Goal: Task Accomplishment & Management: Manage account settings

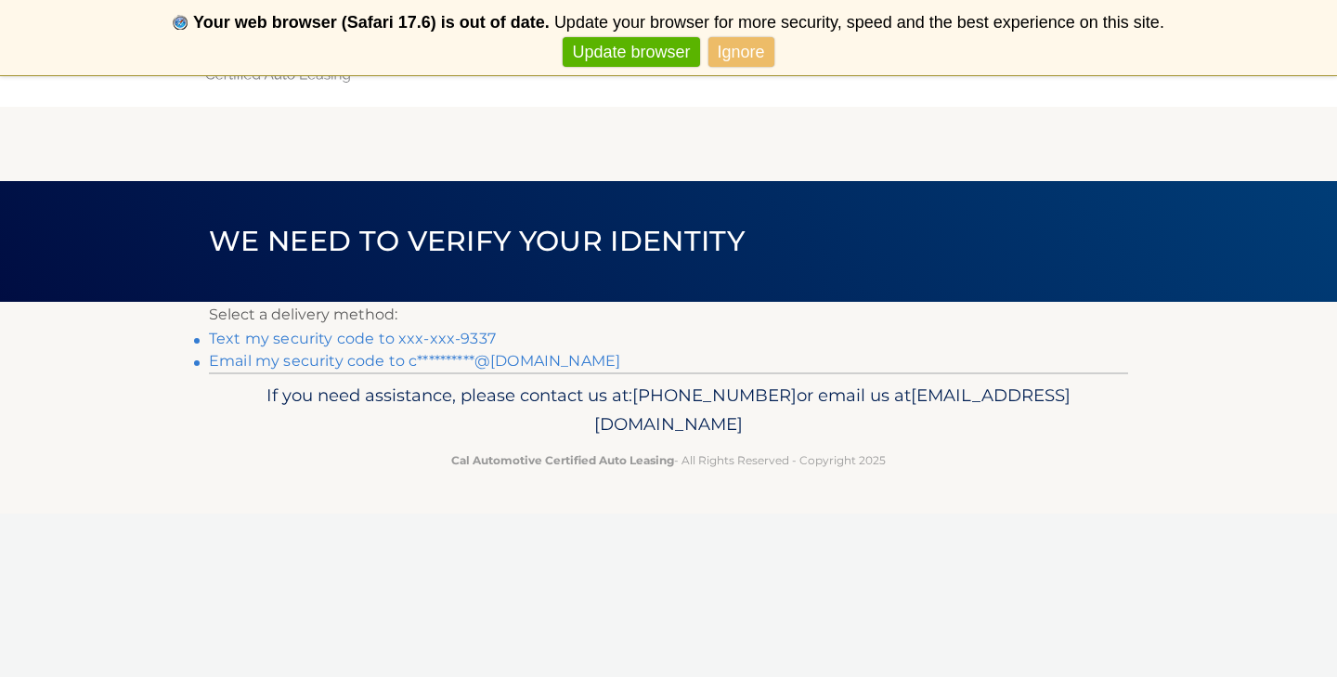
click at [474, 331] on link "Text my security code to xxx-xxx-9337" at bounding box center [352, 339] width 287 height 18
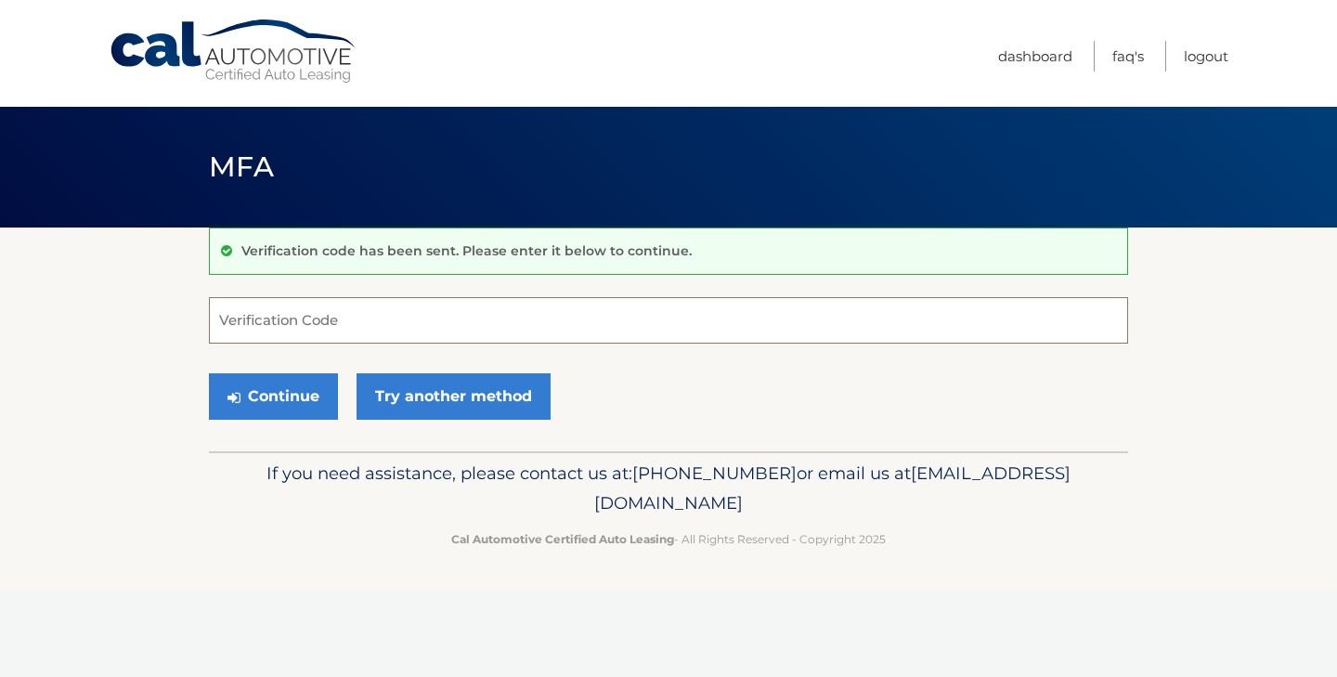
click at [222, 318] on input "Verification Code" at bounding box center [668, 320] width 919 height 46
type input "921655"
click at [257, 387] on button "Continue" at bounding box center [273, 396] width 129 height 46
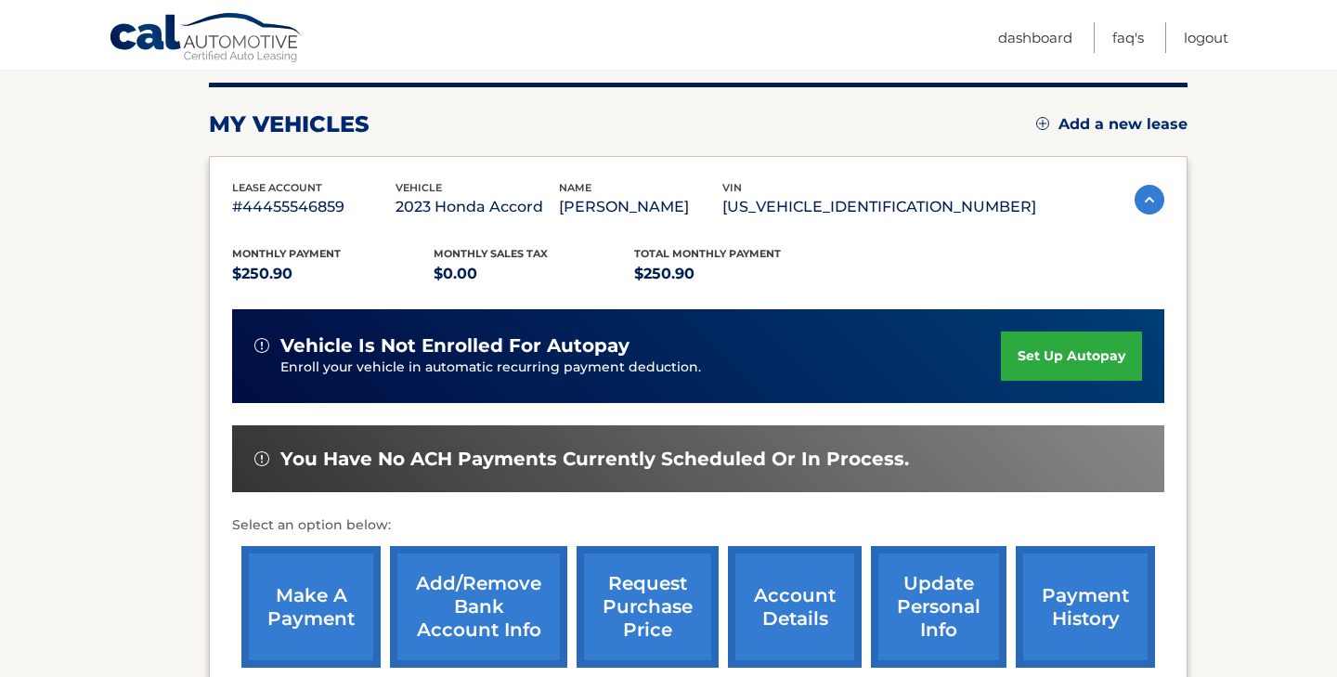
scroll to position [229, 0]
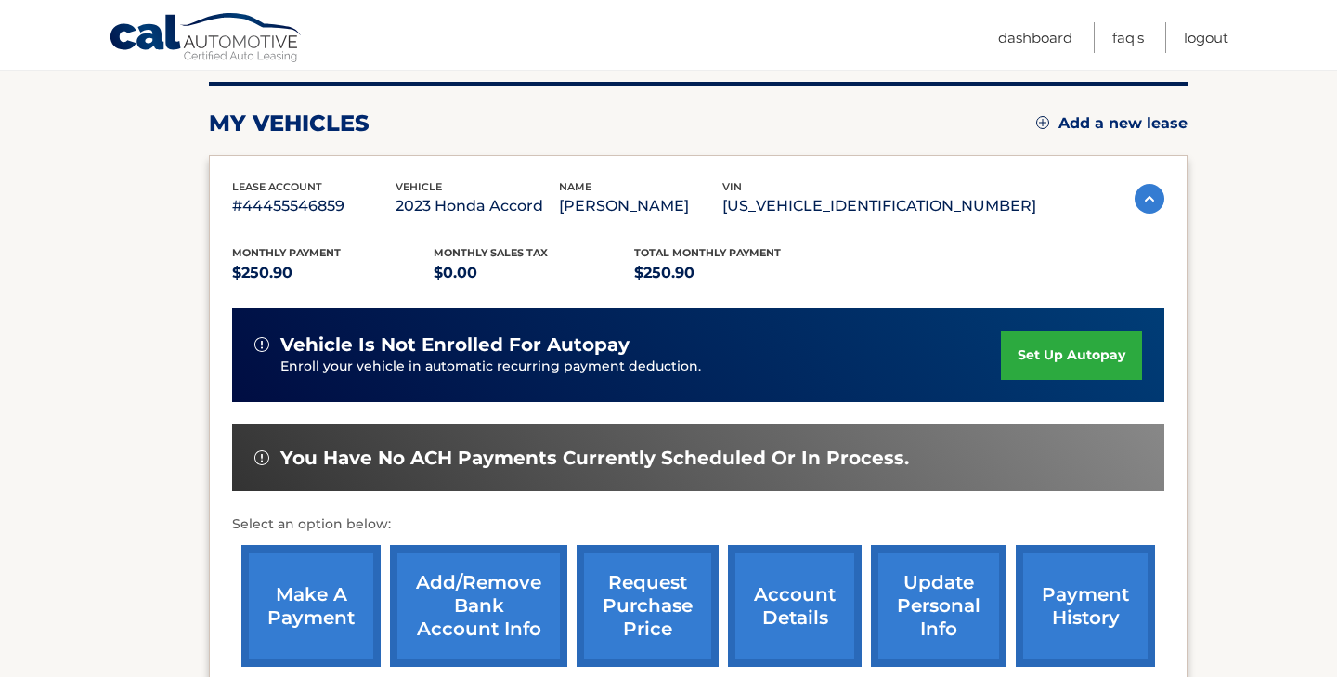
click at [320, 596] on link "make a payment" at bounding box center [310, 606] width 139 height 122
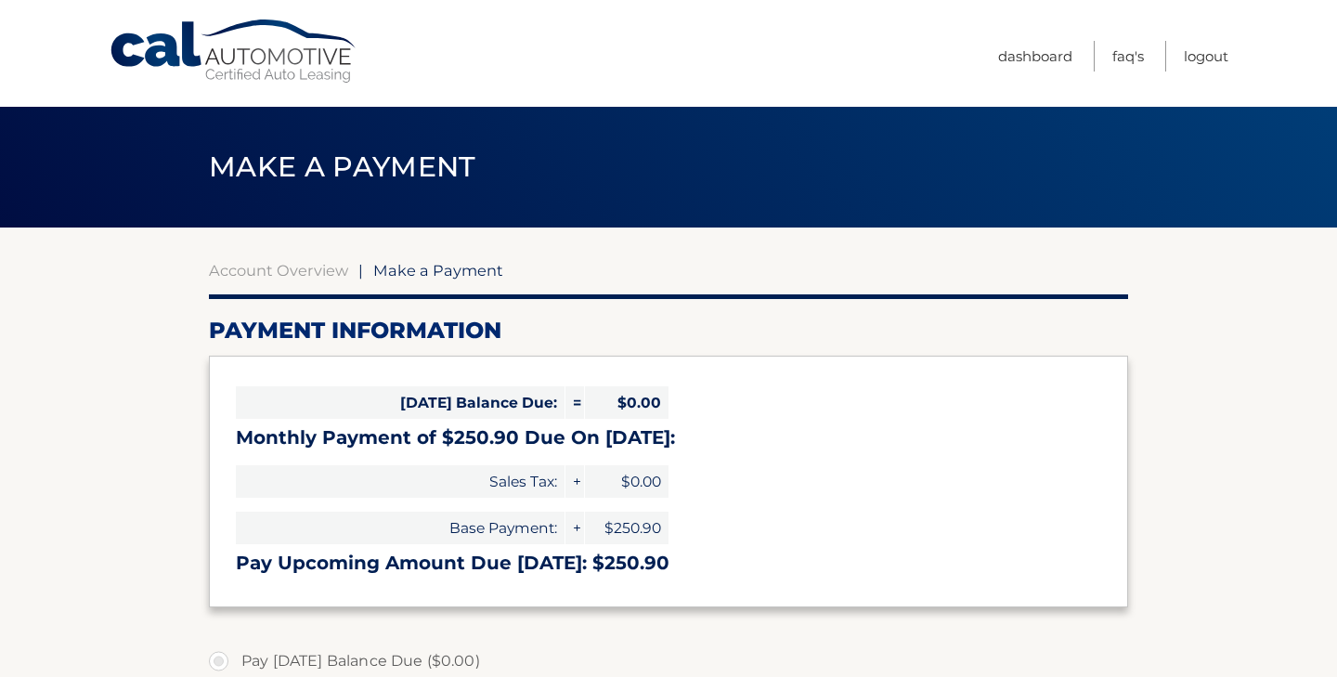
select select "MmViNzI5MzgtY2UzOS00MmU2LTgyYmQtOGIzOTRmYjFlMmQ2"
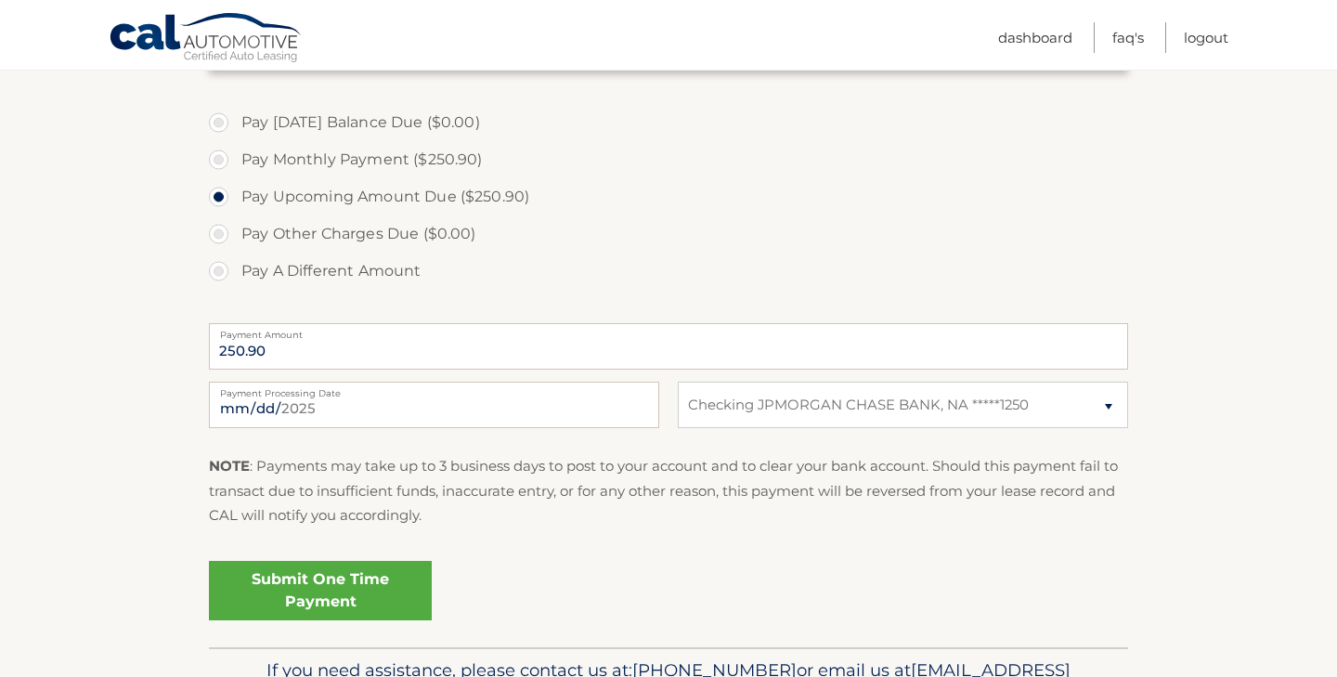
scroll to position [537, 0]
click at [308, 588] on link "Submit One Time Payment" at bounding box center [320, 592] width 223 height 59
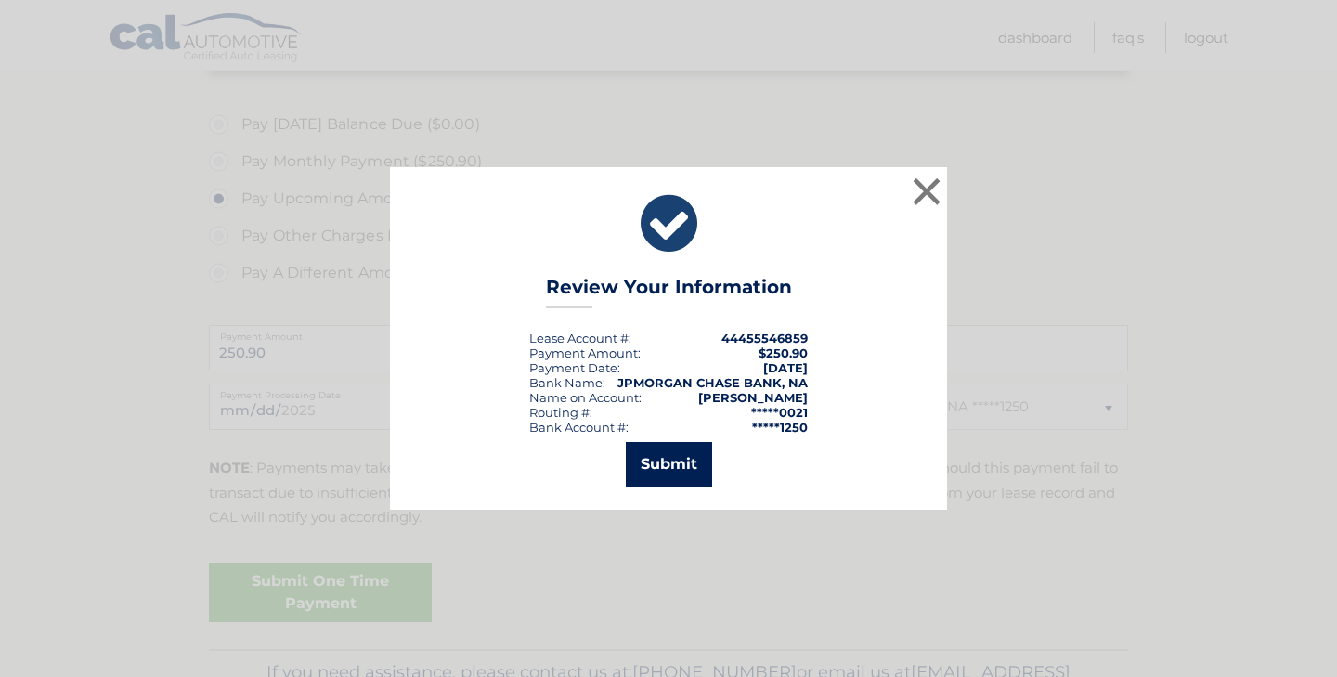
click at [668, 460] on button "Submit" at bounding box center [669, 464] width 86 height 45
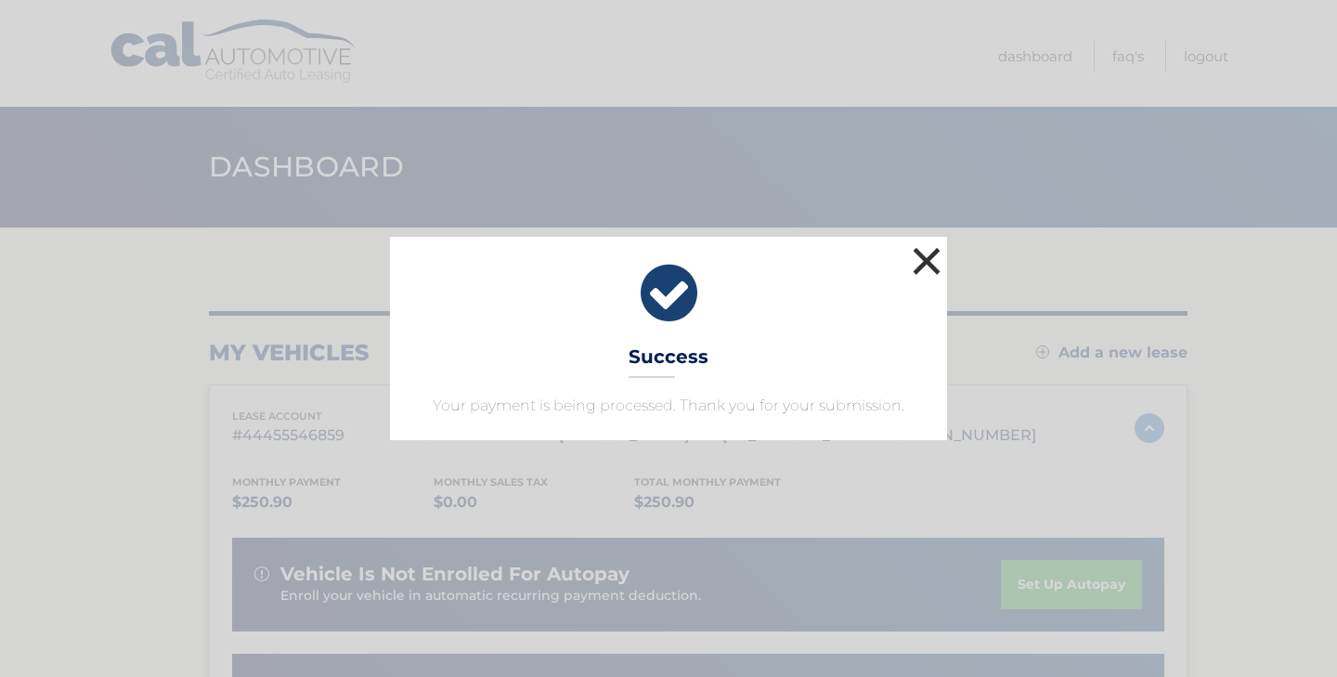
click at [925, 257] on button "×" at bounding box center [926, 260] width 37 height 37
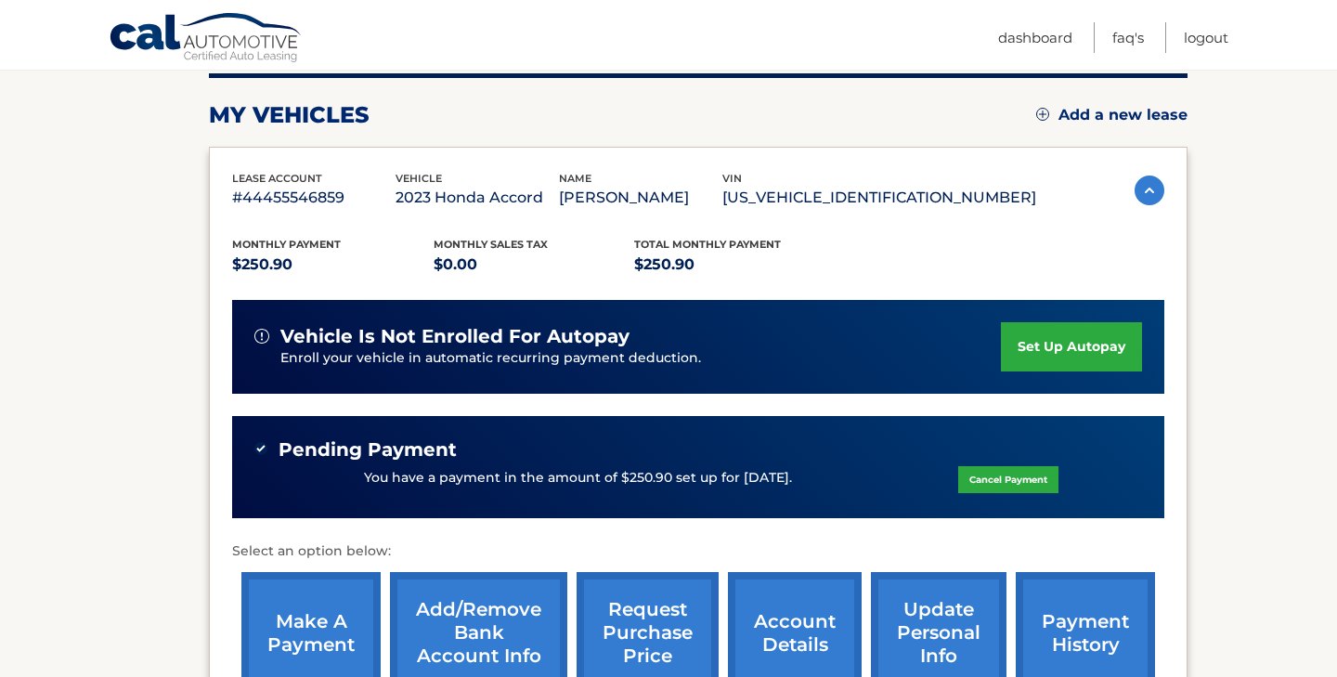
scroll to position [235, 0]
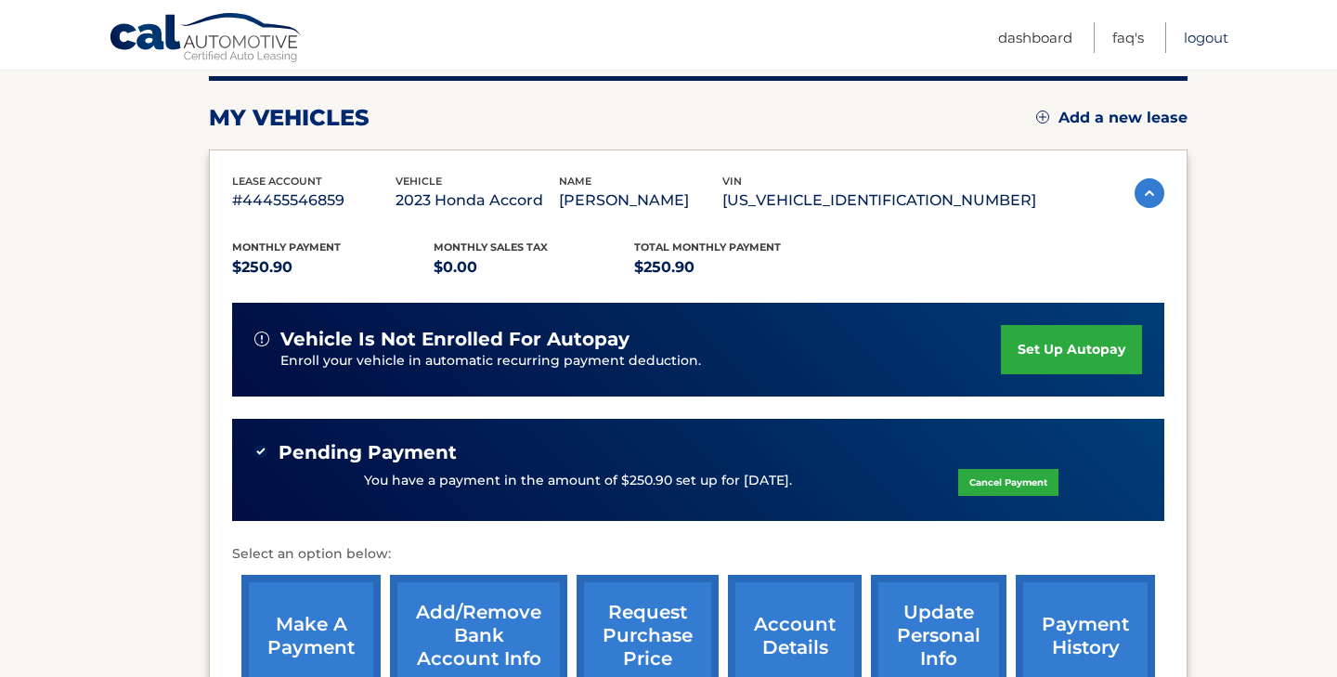
click at [1206, 32] on link "Logout" at bounding box center [1206, 37] width 45 height 31
